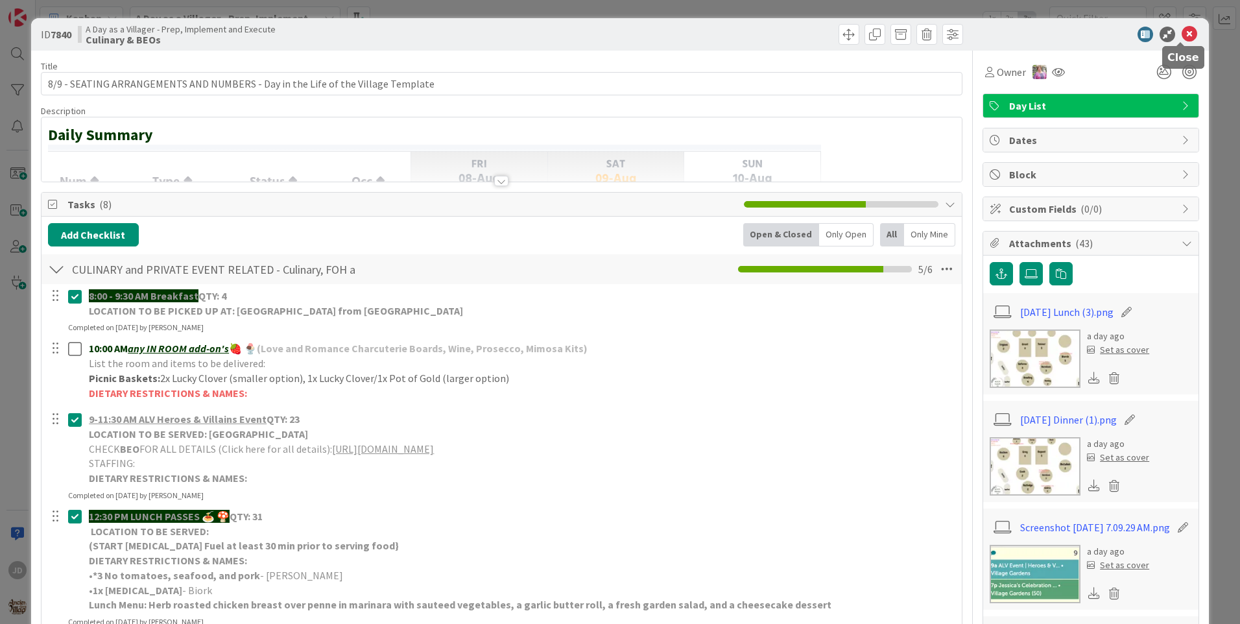
click at [1181, 34] on icon at bounding box center [1189, 35] width 16 height 16
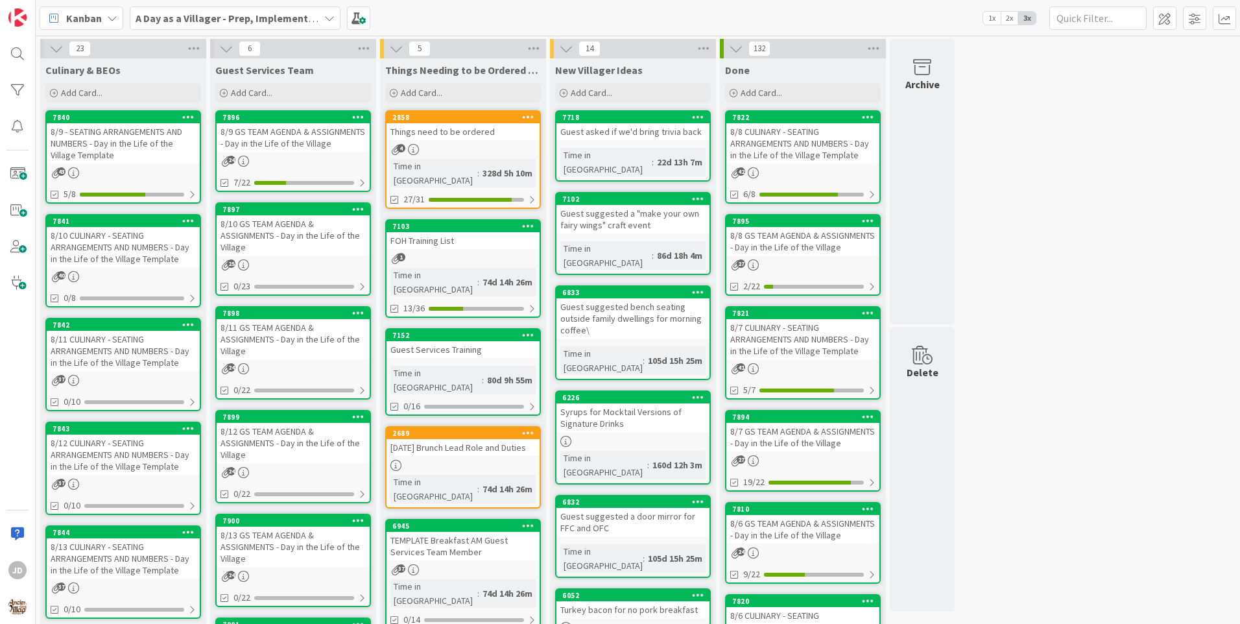
click at [130, 242] on div "8/10 CULINARY - SEATING ARRANGEMENTS AND NUMBERS - Day in the Life of the Villa…" at bounding box center [123, 247] width 153 height 40
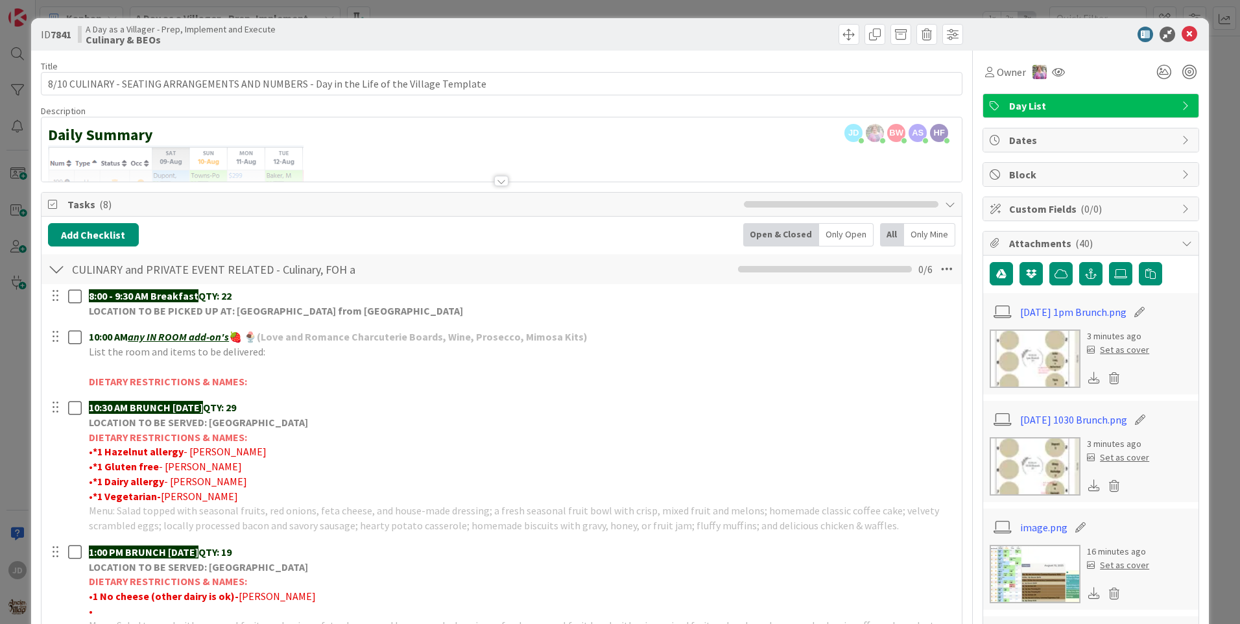
click at [1049, 460] on img at bounding box center [1034, 466] width 91 height 58
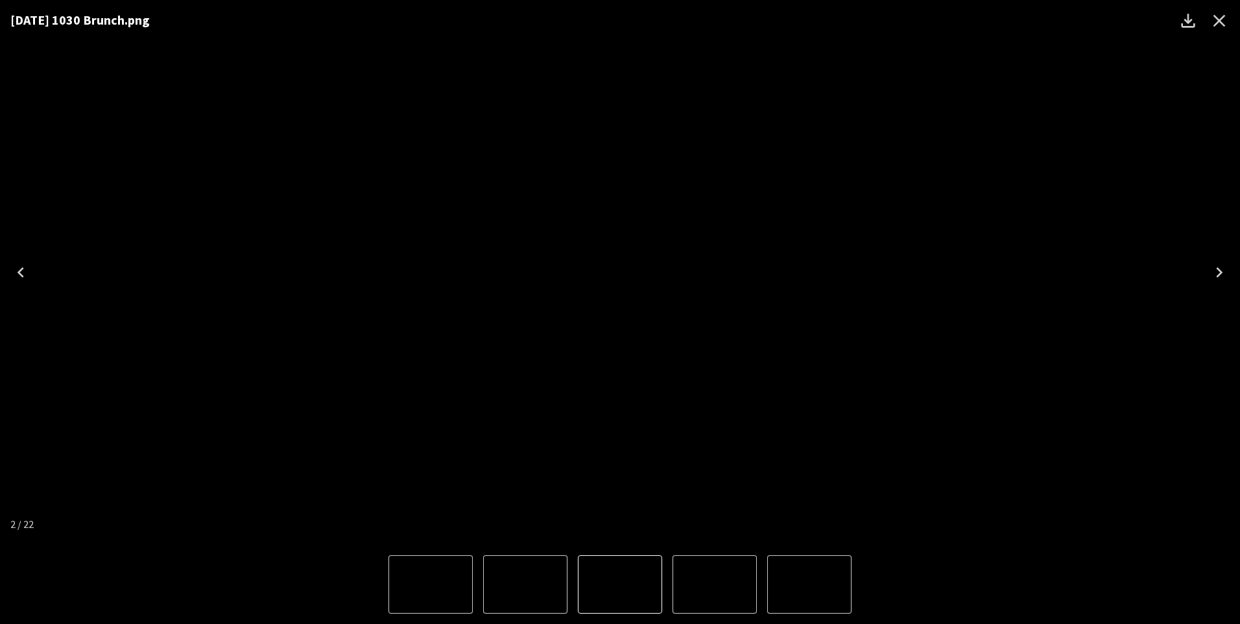
click at [1225, 21] on icon "Close" at bounding box center [1218, 20] width 21 height 21
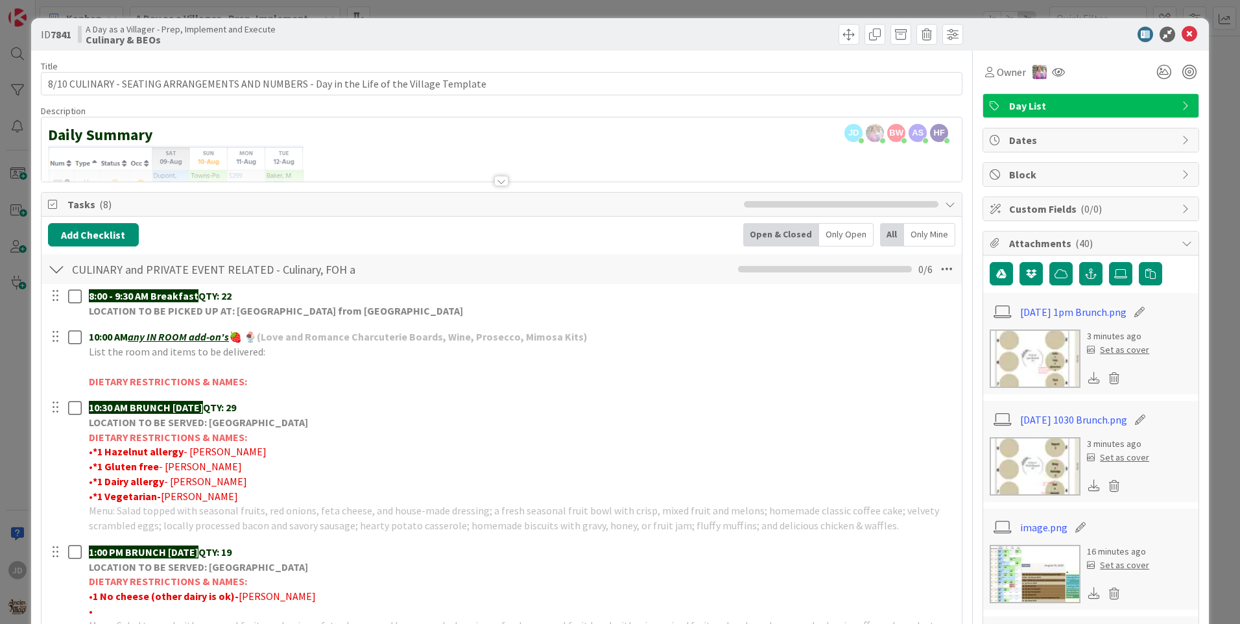
click at [1041, 372] on img at bounding box center [1034, 358] width 91 height 58
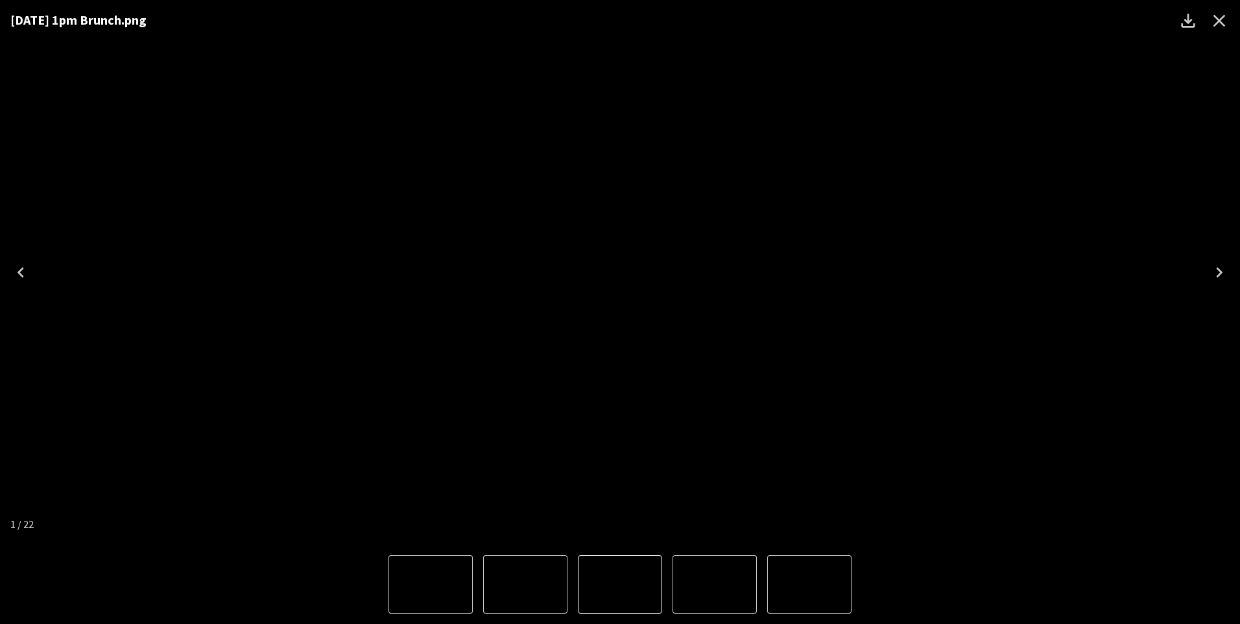
click at [1221, 19] on icon "Close" at bounding box center [1219, 21] width 12 height 12
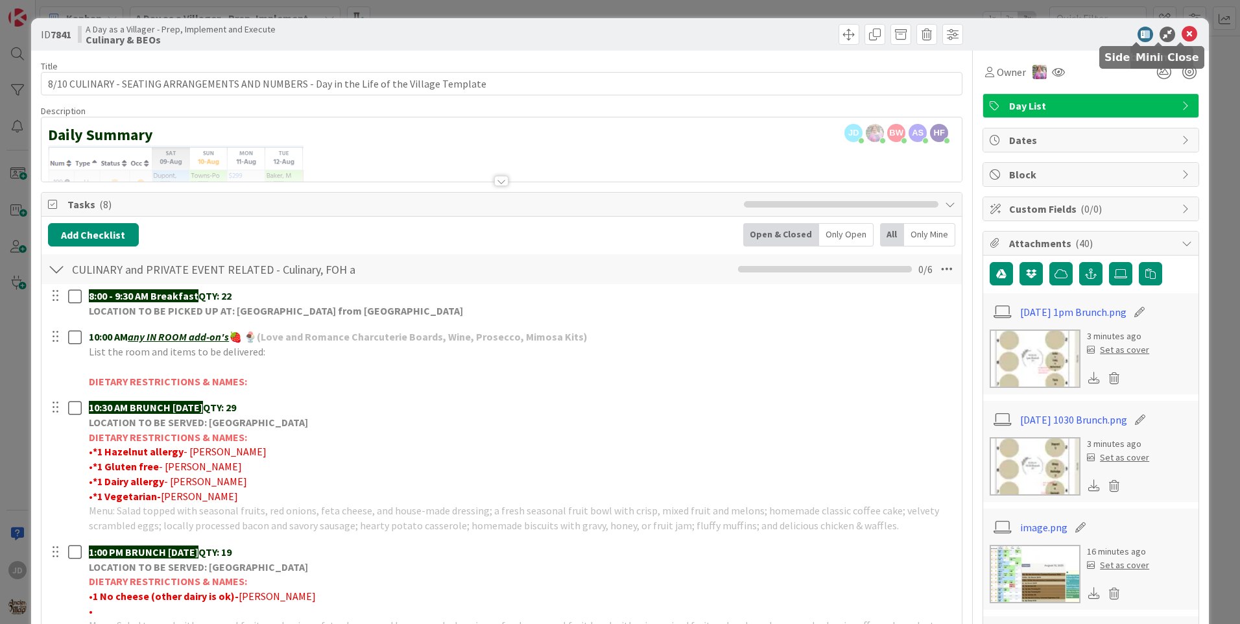
click at [1182, 35] on icon at bounding box center [1189, 35] width 16 height 16
